Goal: Check status: Check status

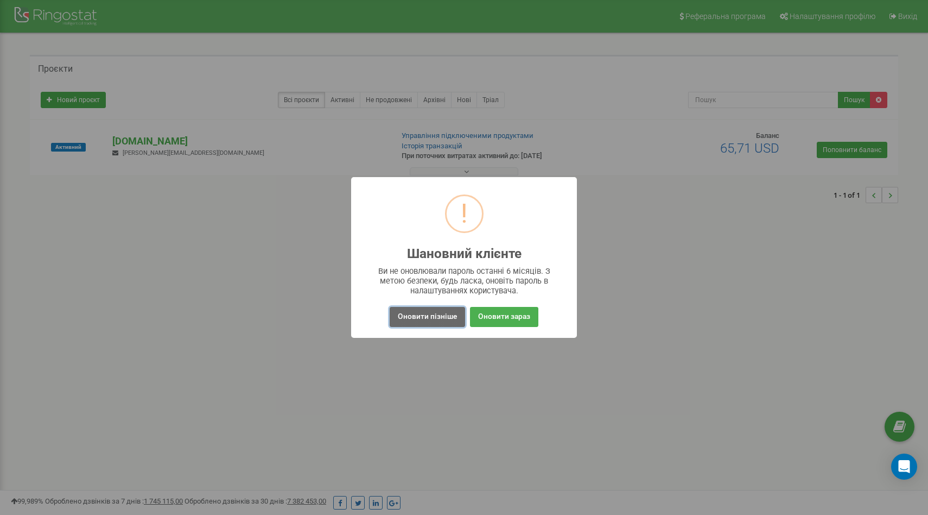
click at [437, 319] on button "Оновити пізніше" at bounding box center [427, 317] width 75 height 20
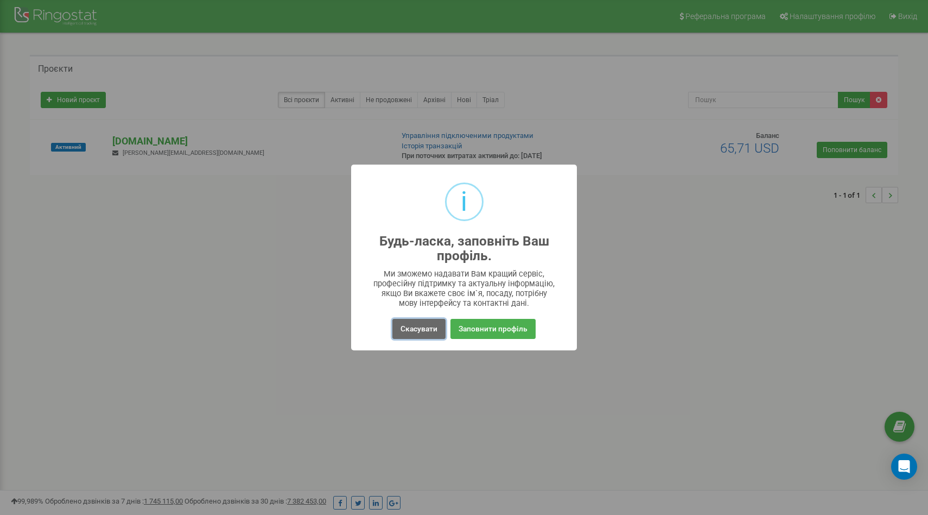
click at [411, 334] on button "Скасувати" at bounding box center [418, 329] width 53 height 20
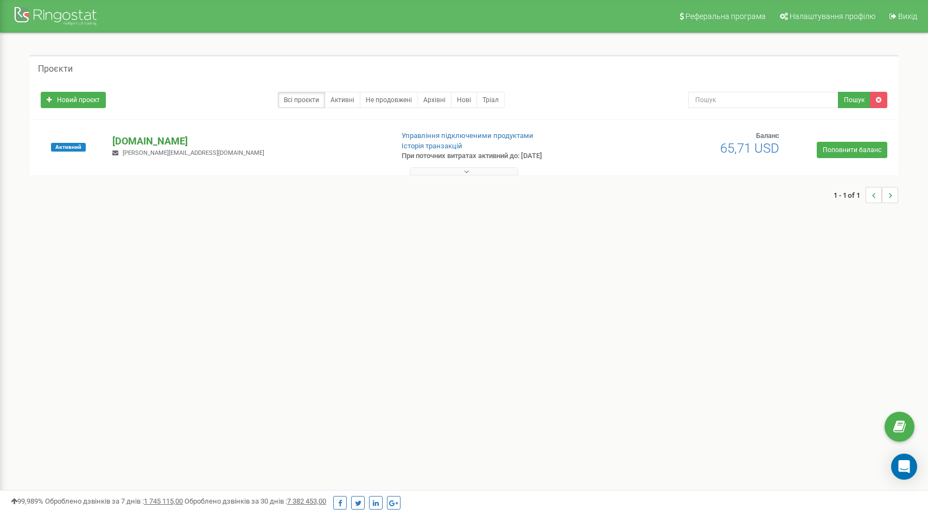
click at [165, 140] on p "[DOMAIN_NAME]" at bounding box center [247, 141] width 271 height 14
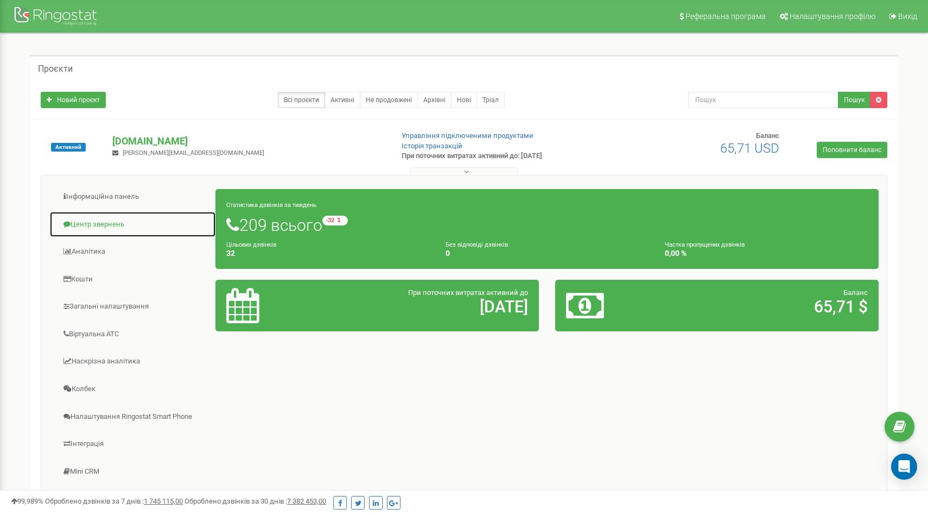
click at [113, 221] on link "Центр звернень" at bounding box center [132, 224] width 167 height 27
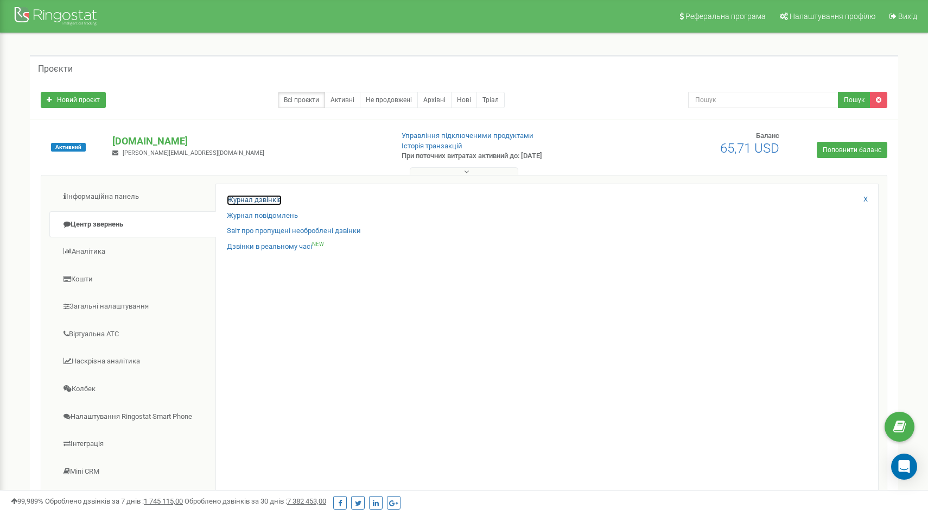
click at [239, 203] on link "Журнал дзвінків" at bounding box center [254, 200] width 55 height 10
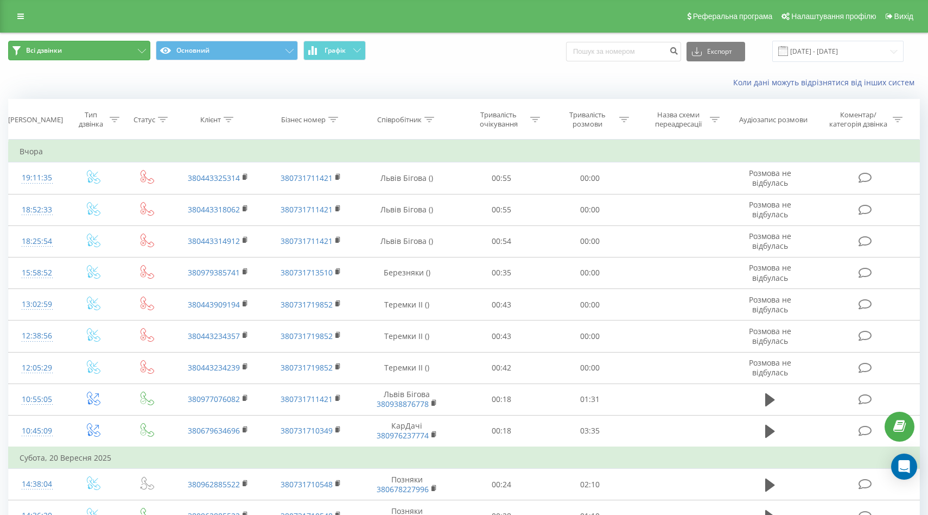
click at [134, 53] on button "Всі дзвінки" at bounding box center [79, 51] width 142 height 20
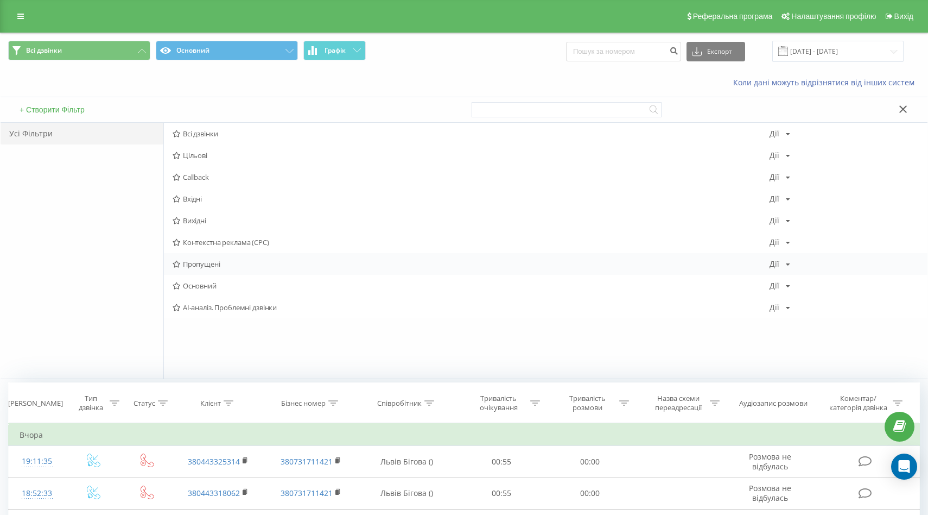
click at [194, 264] on span "Пропущені" at bounding box center [471, 264] width 597 height 8
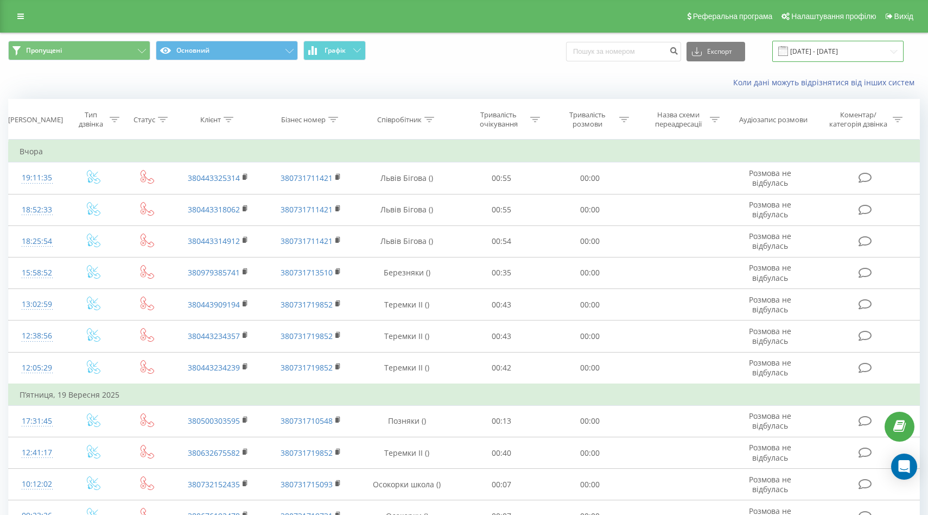
click at [832, 55] on input "22.08.2025 - 22.09.2025" at bounding box center [837, 51] width 131 height 21
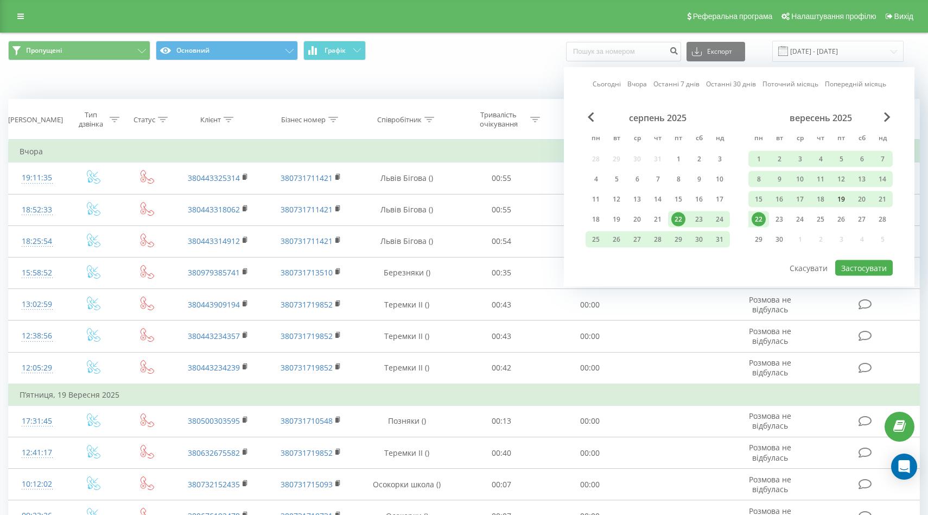
click at [838, 202] on div "19" at bounding box center [841, 199] width 14 height 14
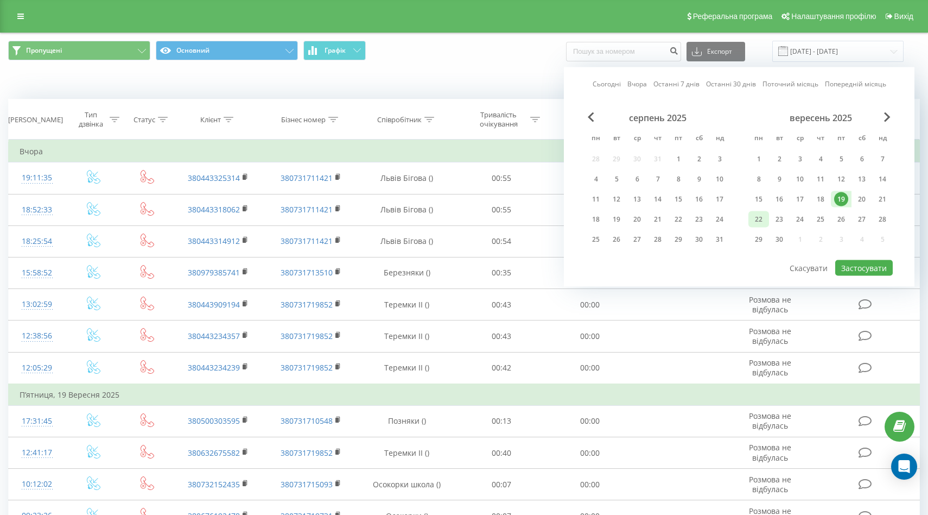
click at [758, 219] on div "22" at bounding box center [759, 219] width 14 height 14
click at [847, 268] on button "Застосувати" at bounding box center [864, 268] width 58 height 16
type input "19.09.2025 - 22.09.2025"
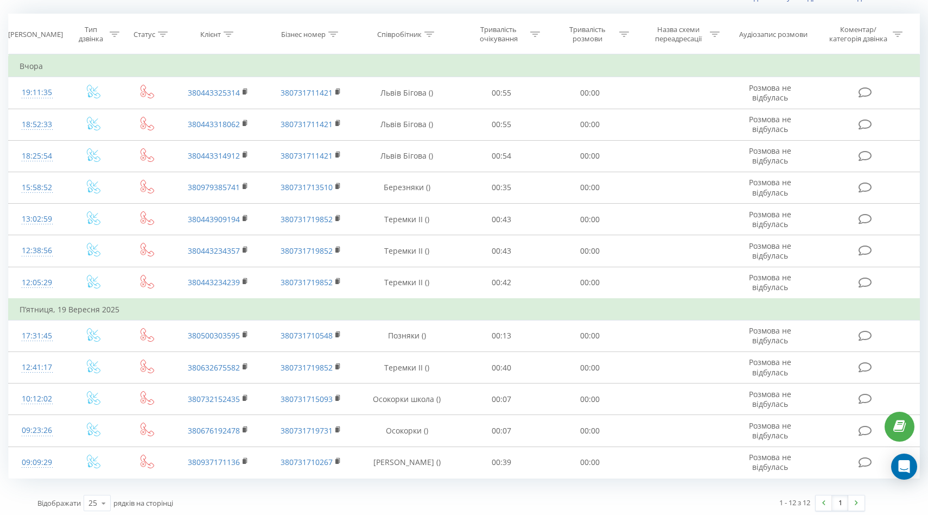
scroll to position [90, 0]
